Goal: Navigation & Orientation: Find specific page/section

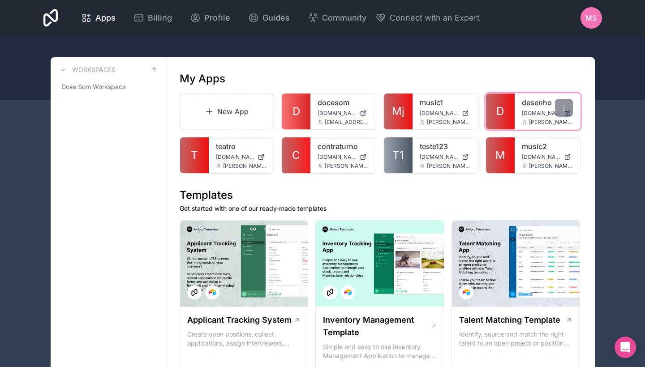
click at [522, 119] on div "[PERSON_NAME][EMAIL_ADDRESS][DOMAIN_NAME]" at bounding box center [546, 122] width 51 height 7
click at [568, 110] on div at bounding box center [564, 108] width 18 height 18
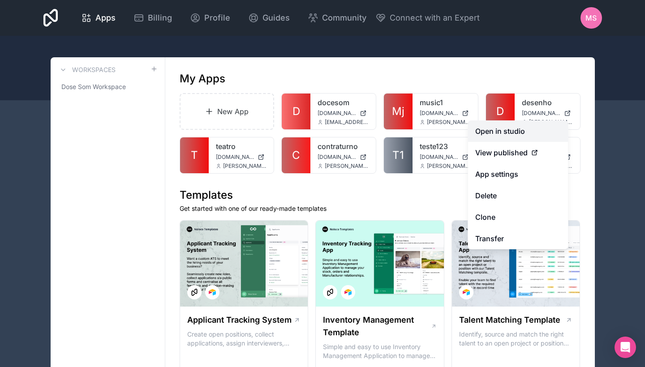
click at [513, 128] on link "Open in studio" at bounding box center [518, 130] width 100 height 21
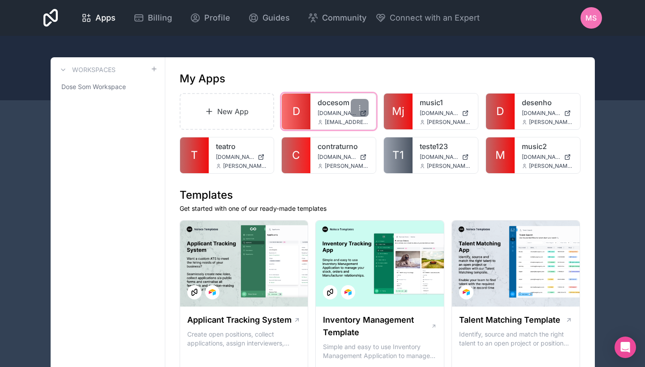
click at [339, 111] on span "[DOMAIN_NAME]" at bounding box center [336, 113] width 38 height 7
click at [361, 107] on icon at bounding box center [359, 107] width 7 height 7
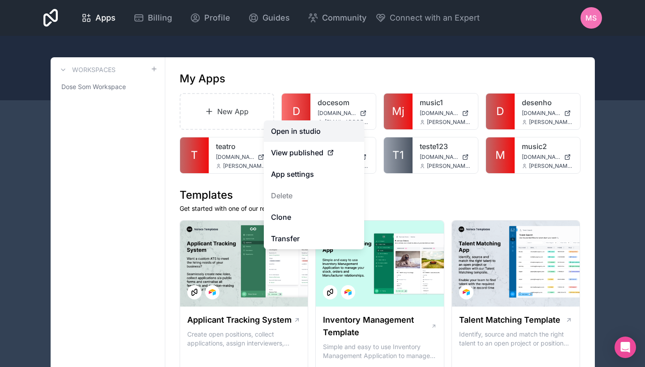
click at [329, 132] on link "Open in studio" at bounding box center [314, 130] width 100 height 21
